Goal: Information Seeking & Learning: Find specific fact

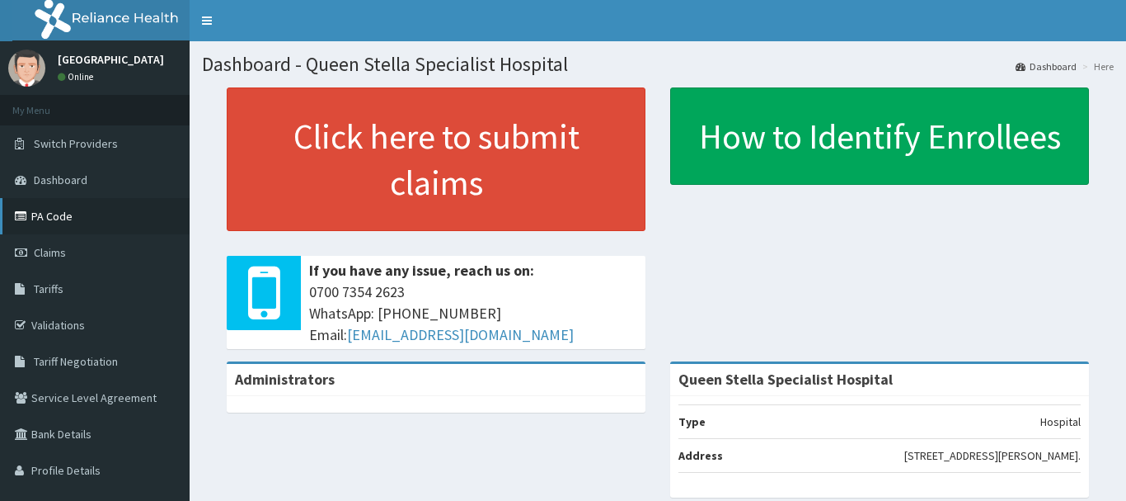
click at [59, 214] on link "PA Code" at bounding box center [95, 216] width 190 height 36
click at [55, 282] on span "Tariffs" at bounding box center [49, 288] width 30 height 15
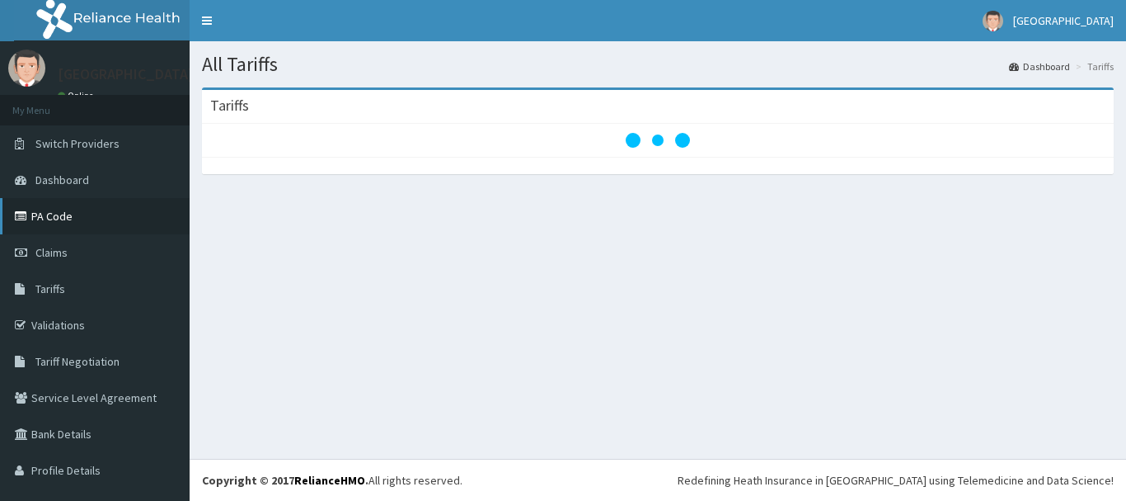
click at [62, 217] on link "PA Code" at bounding box center [95, 216] width 190 height 36
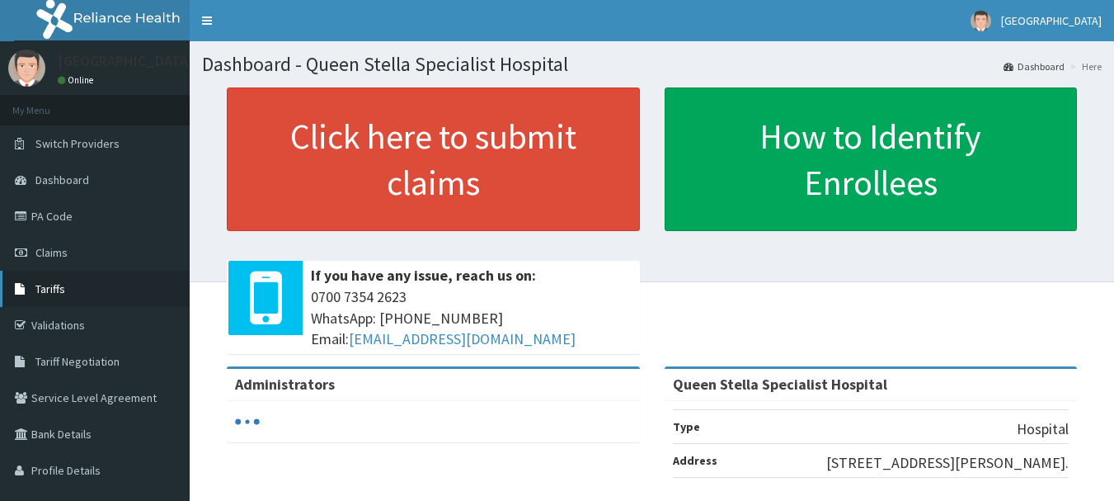
click at [46, 286] on span "Tariffs" at bounding box center [50, 288] width 30 height 15
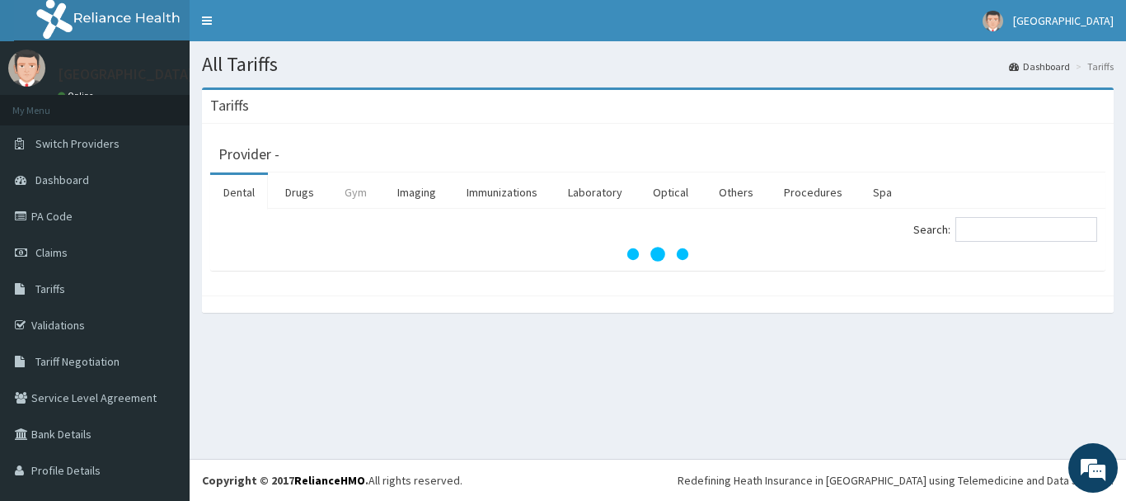
drag, startPoint x: 313, startPoint y: 195, endPoint x: 332, endPoint y: 195, distance: 19.8
click at [312, 195] on link "Drugs" at bounding box center [299, 192] width 55 height 35
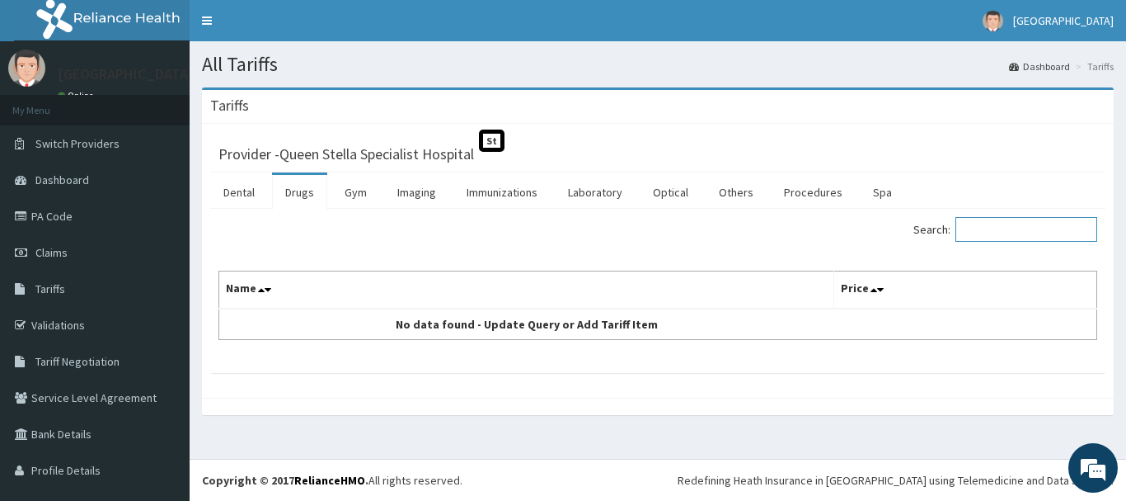
click at [994, 221] on input "Search:" at bounding box center [1027, 229] width 142 height 25
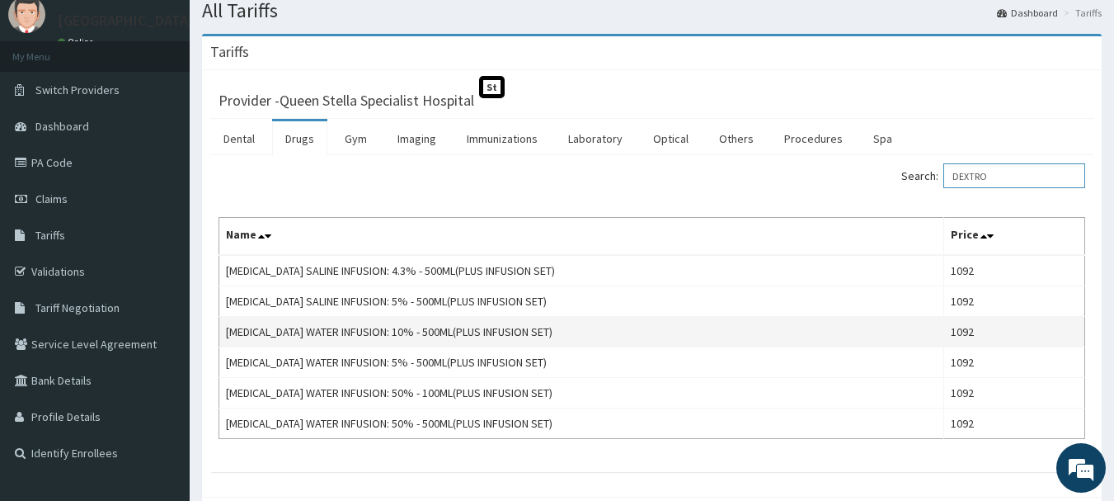
scroll to position [82, 0]
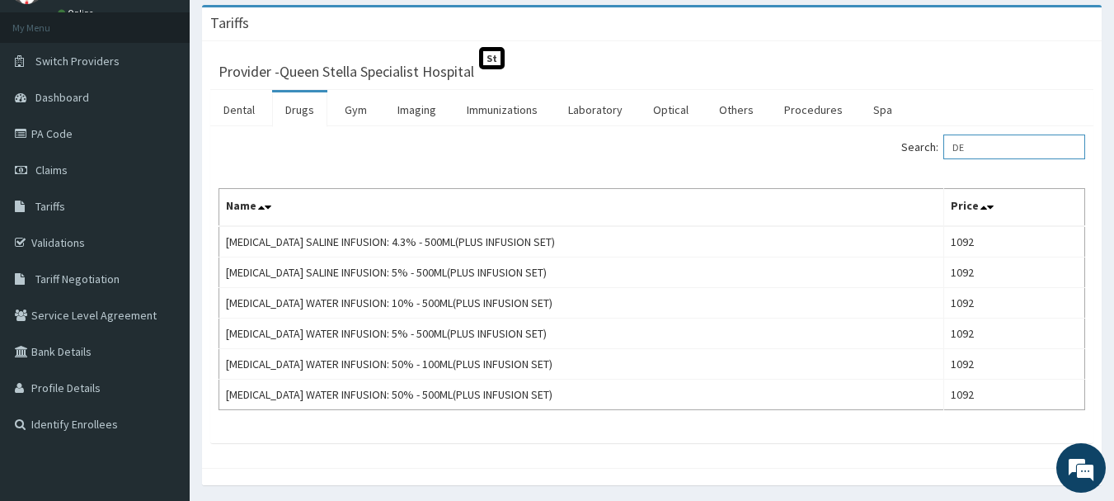
type input "D"
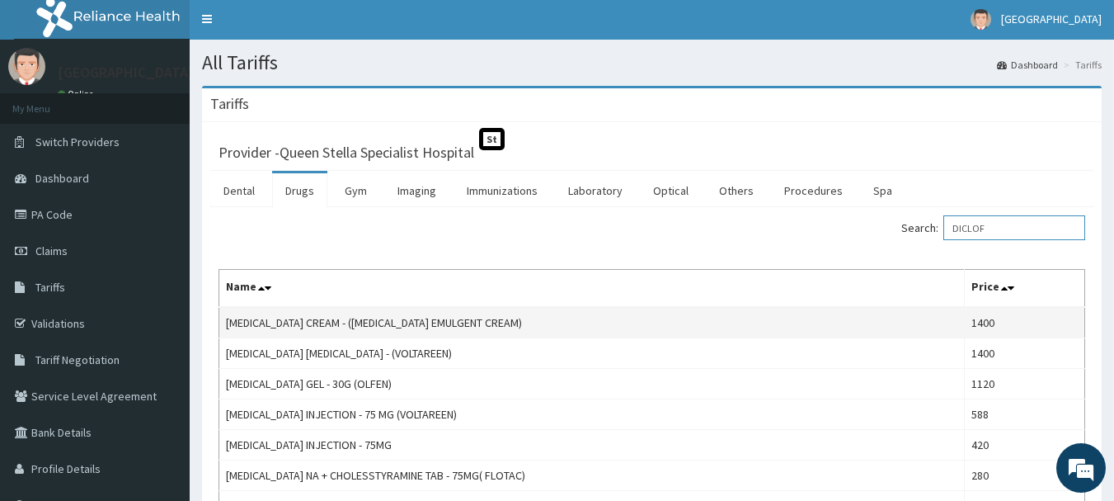
scroll to position [0, 0]
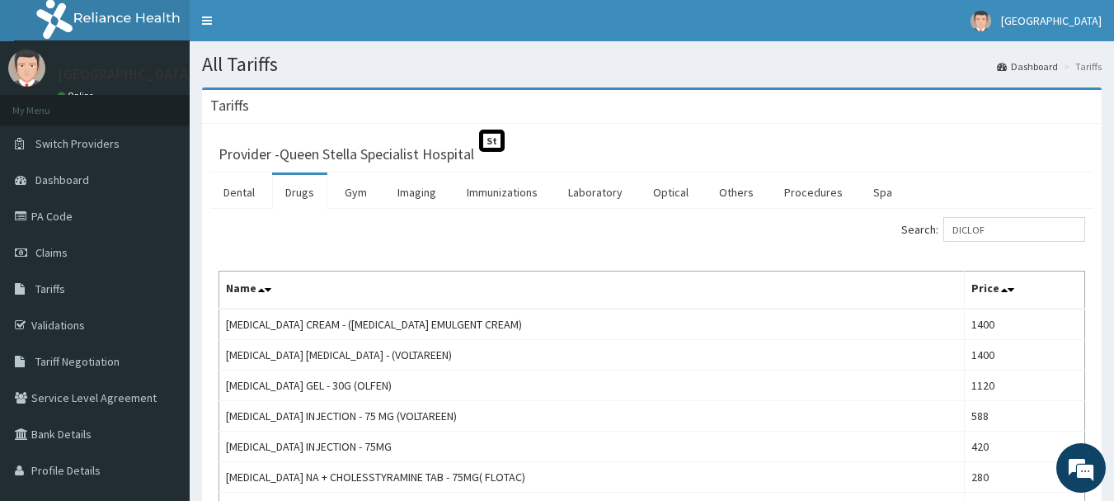
click at [1002, 211] on div "Search: DICLOF Name Price DICLOFENAC CREAM - (VOLTAREN EMULGENT CREAM) 1400 DIC…" at bounding box center [651, 474] width 883 height 530
click at [1037, 236] on input "DICLOF" at bounding box center [1014, 229] width 142 height 25
type input "D"
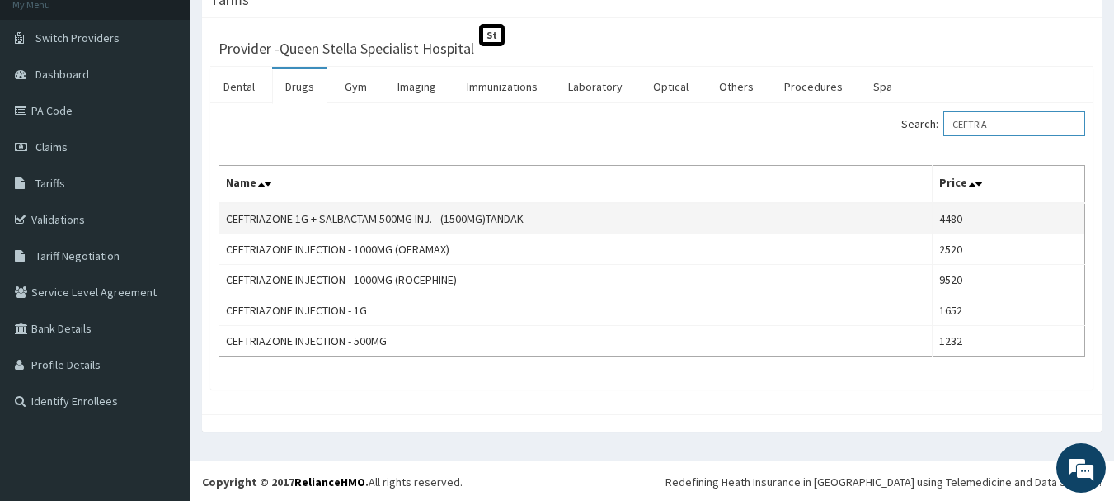
scroll to position [107, 0]
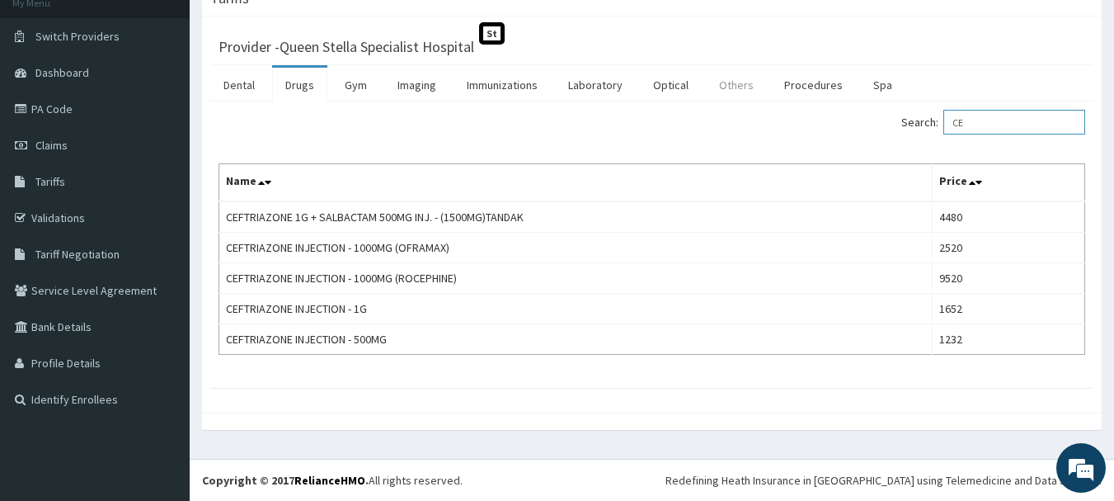
type input "C"
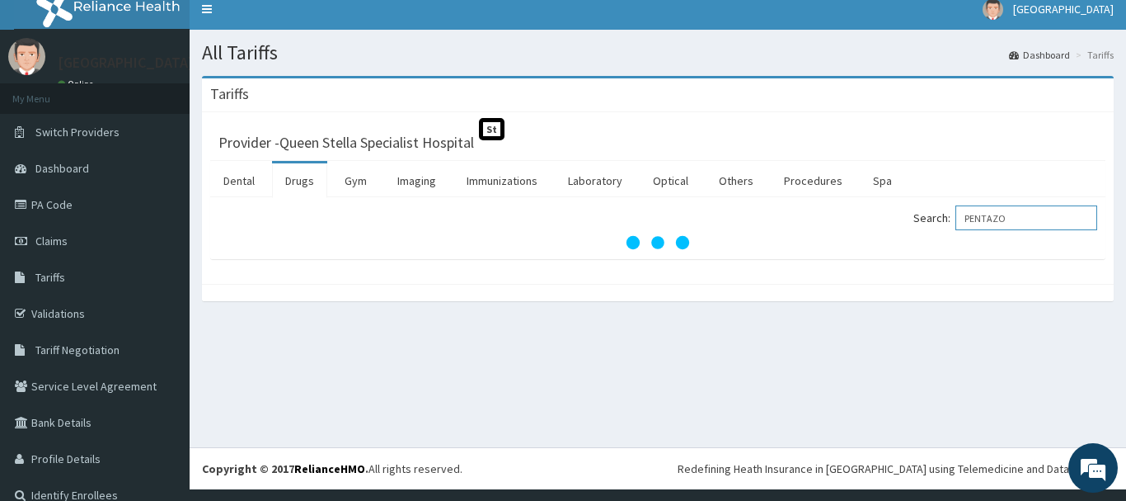
scroll to position [0, 0]
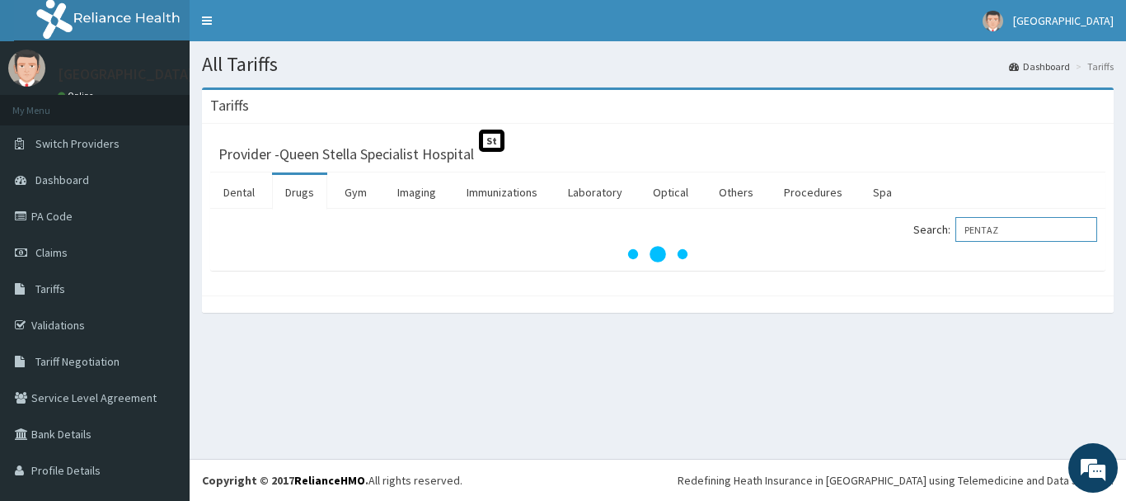
type input "PENTAZO"
